Goal: Information Seeking & Learning: Learn about a topic

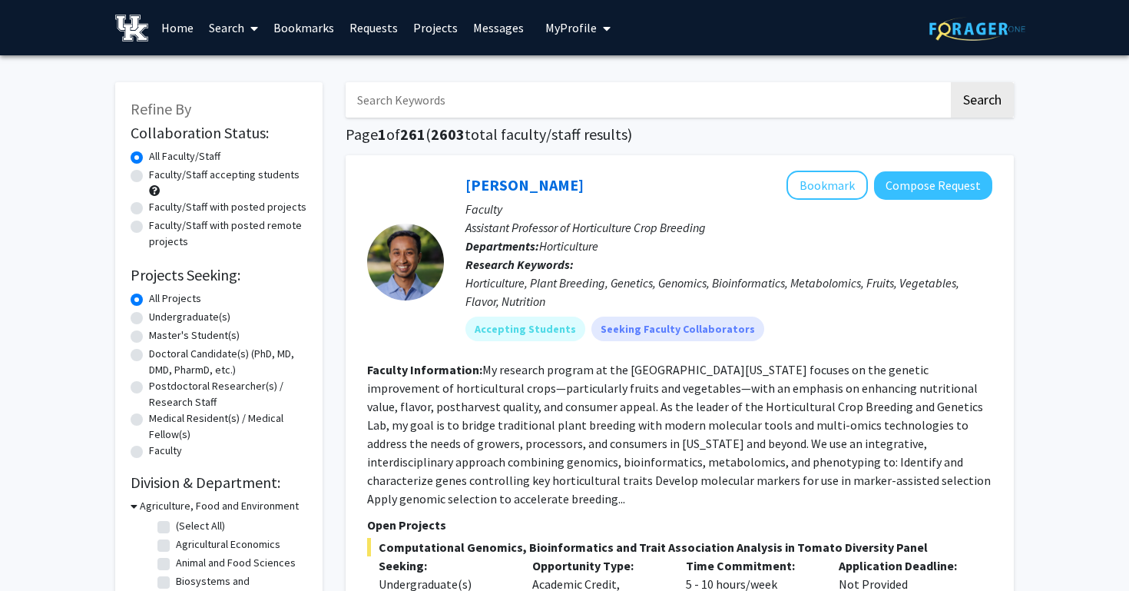
click at [203, 179] on label "Faculty/Staff accepting students" at bounding box center [224, 175] width 151 height 16
click at [159, 177] on input "Faculty/Staff accepting students" at bounding box center [154, 172] width 10 height 10
radio input "true"
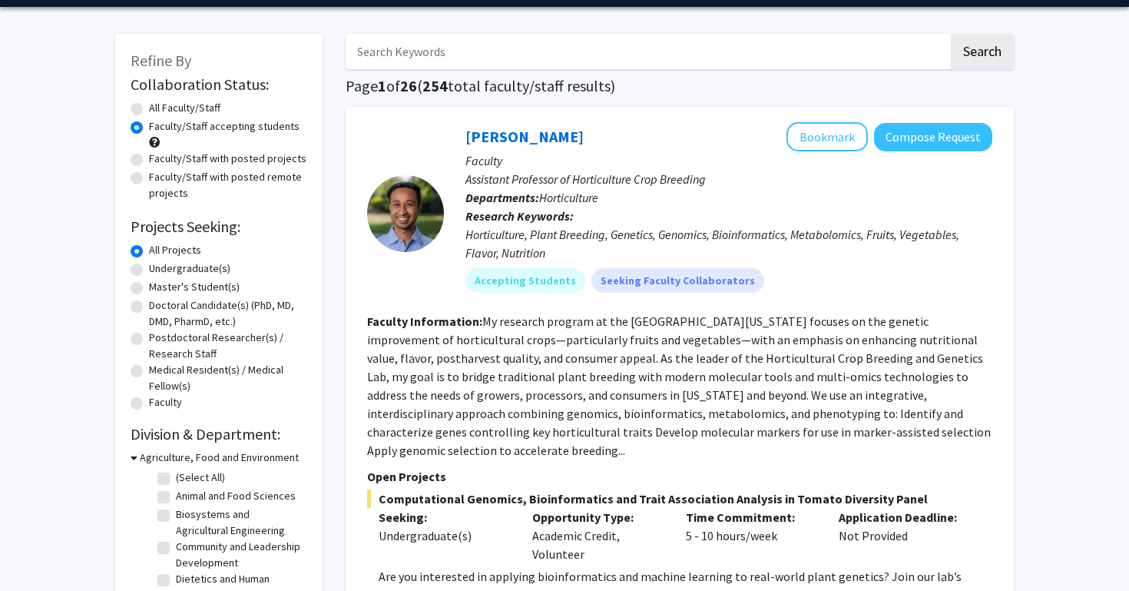
scroll to position [50, 0]
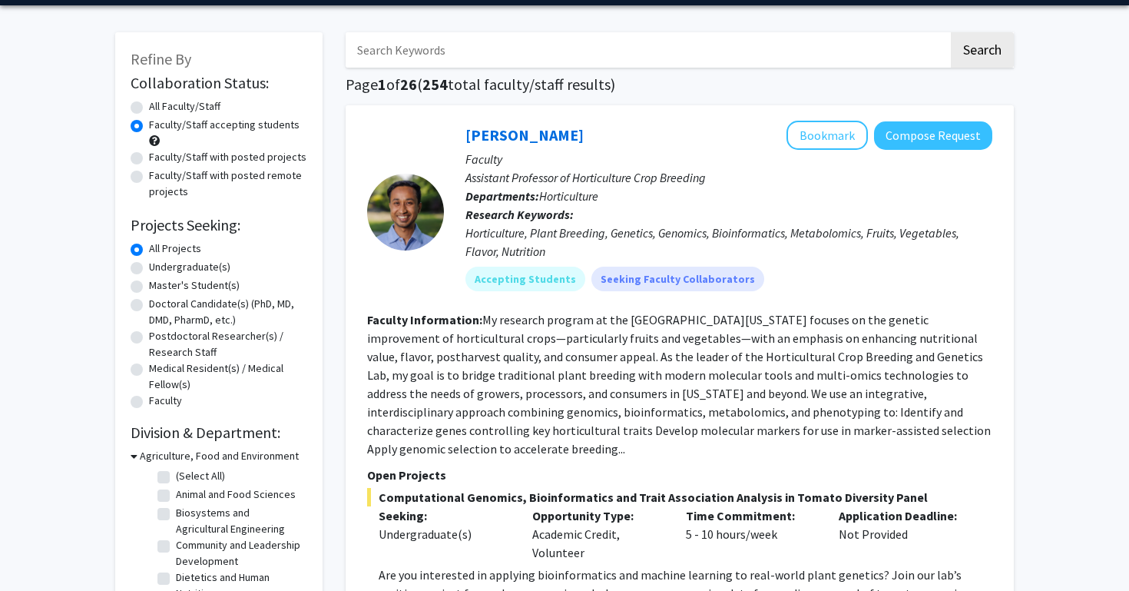
click at [144, 271] on div "Undergraduate(s)" at bounding box center [219, 268] width 177 height 18
click at [149, 272] on label "Undergraduate(s)" at bounding box center [189, 267] width 81 height 16
click at [149, 269] on input "Undergraduate(s)" at bounding box center [154, 264] width 10 height 10
radio input "true"
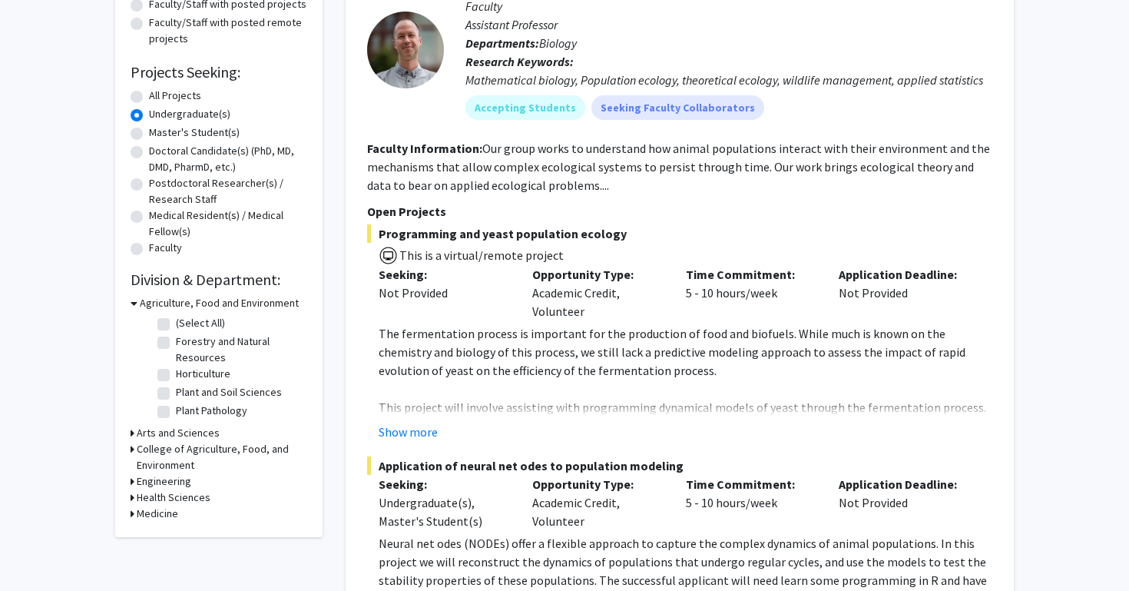
scroll to position [204, 0]
click at [171, 301] on h3 "Agriculture, Food and Environment" at bounding box center [219, 302] width 159 height 16
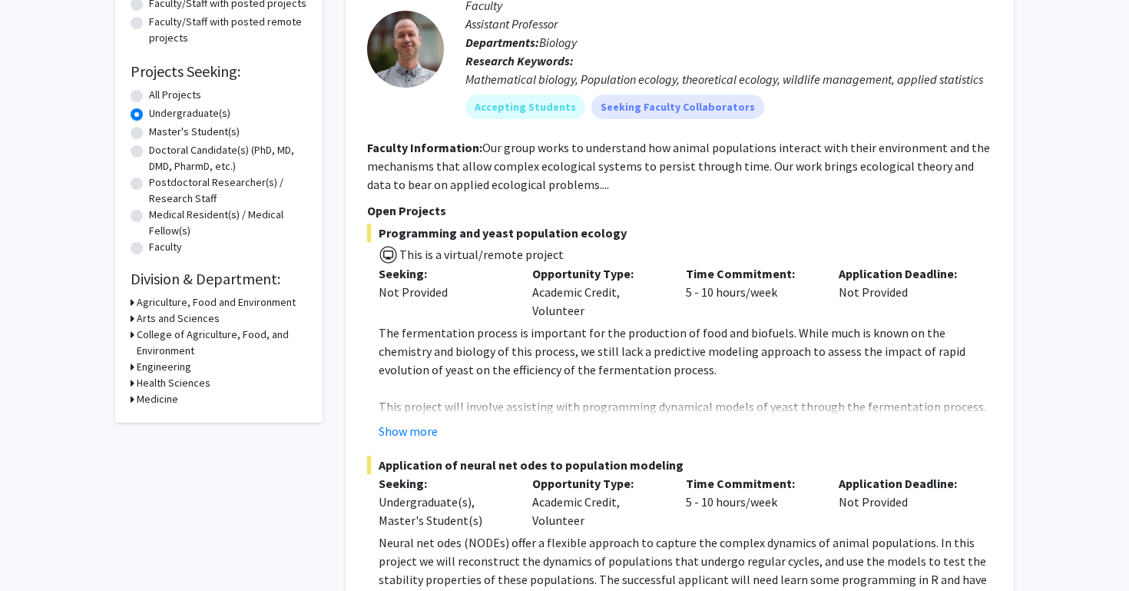
click at [164, 369] on h3 "Engineering" at bounding box center [164, 367] width 55 height 16
click at [151, 367] on h3 "Engineering" at bounding box center [167, 367] width 55 height 16
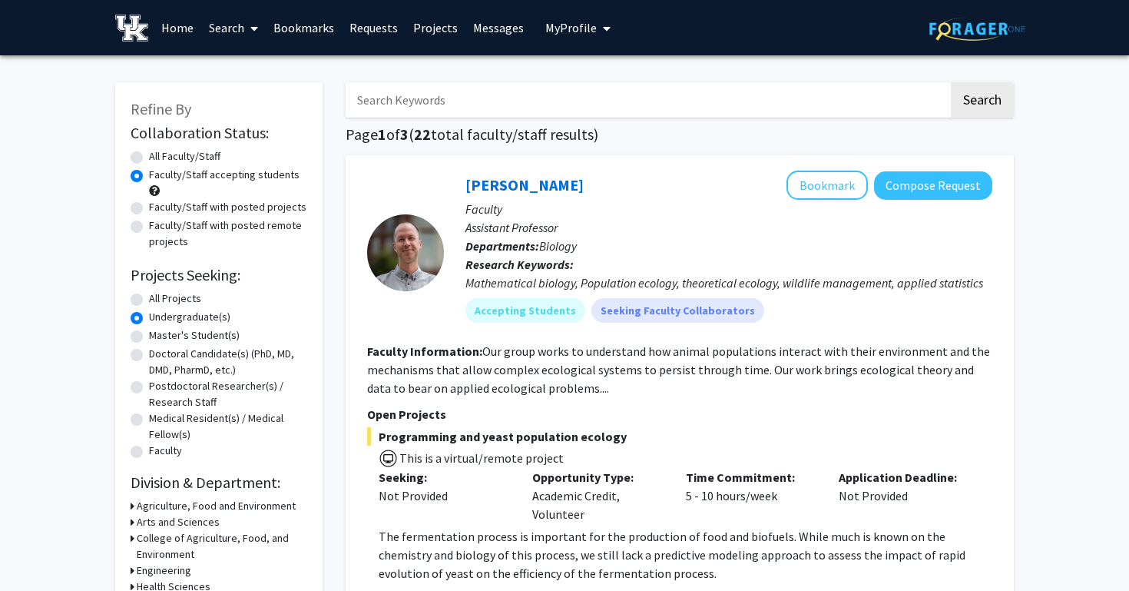
scroll to position [0, 0]
